Goal: Task Accomplishment & Management: Manage account settings

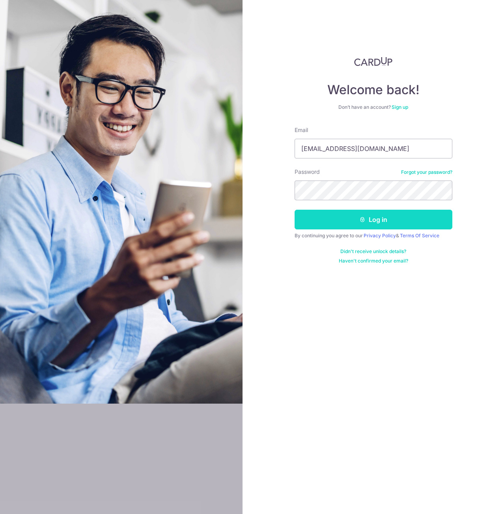
click at [354, 217] on button "Log in" at bounding box center [374, 220] width 158 height 20
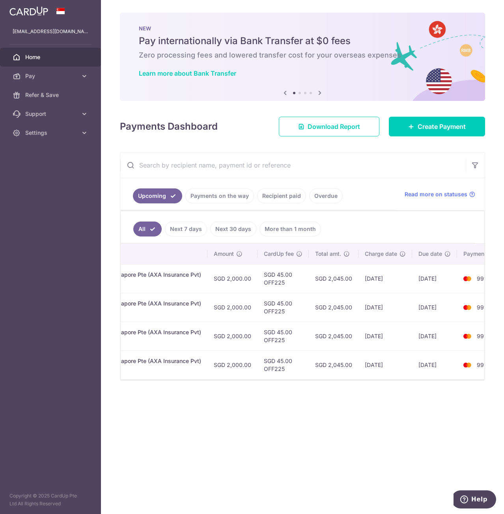
scroll to position [0, 238]
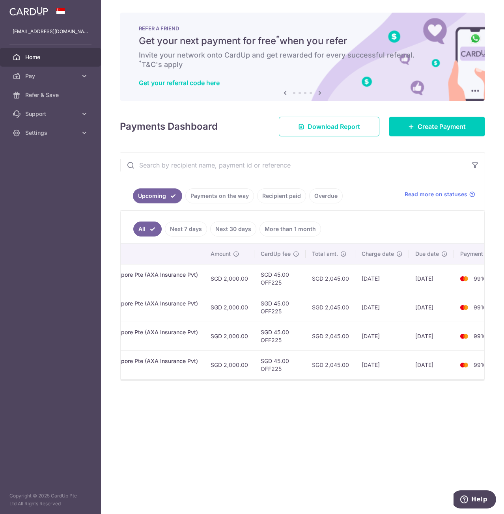
drag, startPoint x: 323, startPoint y: 404, endPoint x: 320, endPoint y: 392, distance: 11.9
click at [323, 404] on div "× Pause Schedule Pause all future payments in this series Pause just this one p…" at bounding box center [302, 257] width 403 height 514
